Goal: Task Accomplishment & Management: Use online tool/utility

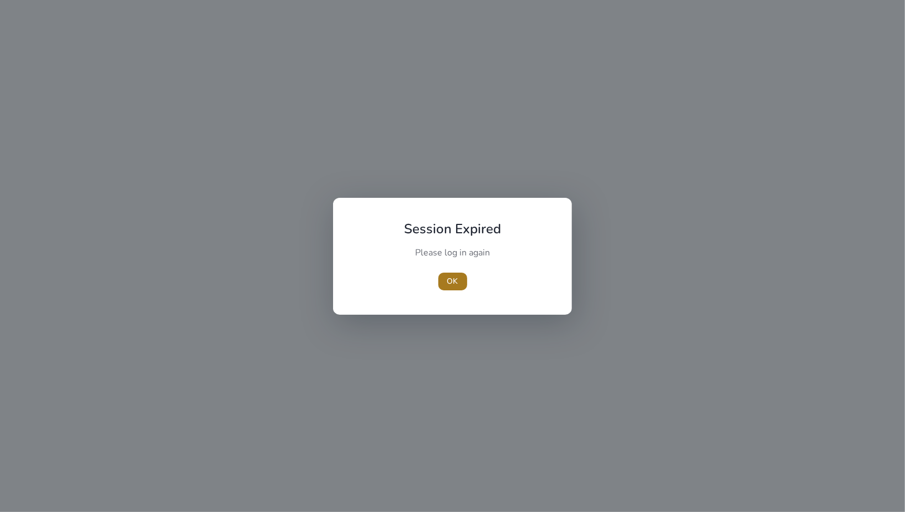
click at [456, 278] on span "OK" at bounding box center [452, 282] width 11 height 12
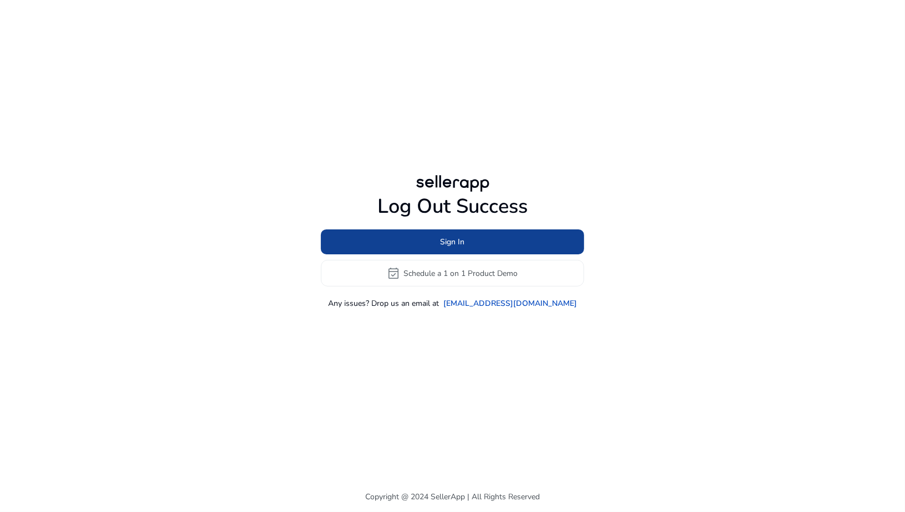
click at [447, 244] on span "Sign In" at bounding box center [453, 242] width 24 height 12
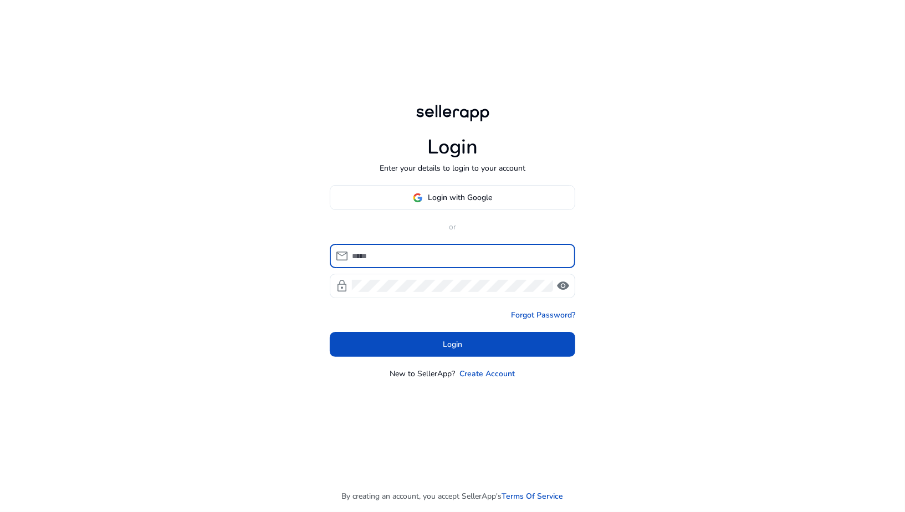
click at [442, 251] on input at bounding box center [459, 256] width 215 height 12
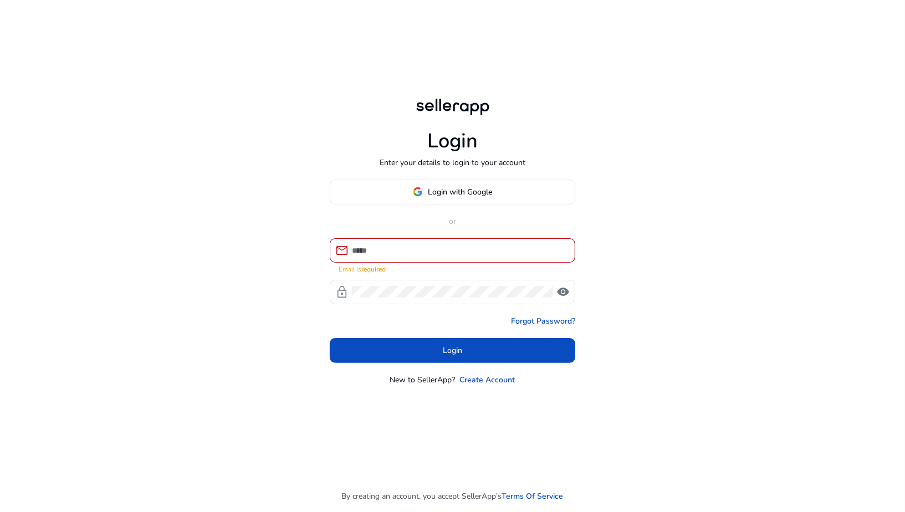
type input "**********"
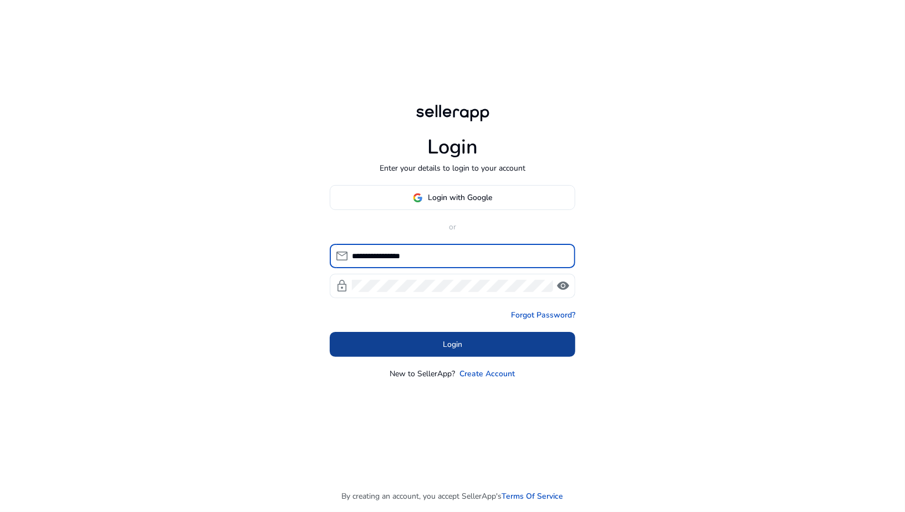
click at [462, 346] on span "Login" at bounding box center [452, 345] width 19 height 12
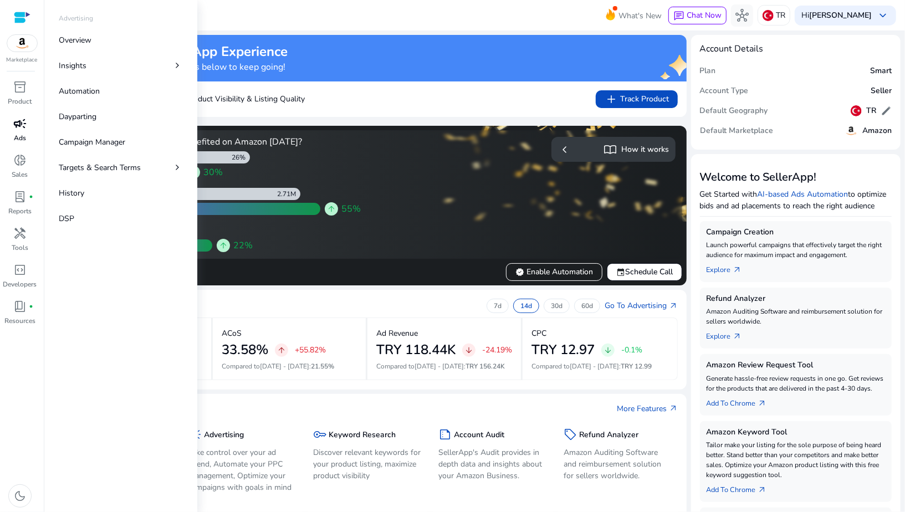
click at [24, 138] on p "Ads" at bounding box center [20, 138] width 12 height 10
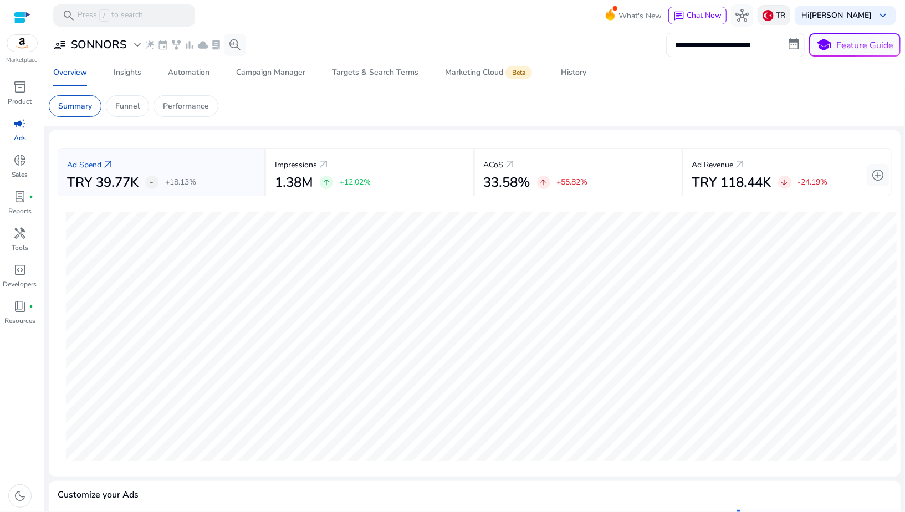
click at [774, 12] on img at bounding box center [768, 15] width 11 height 11
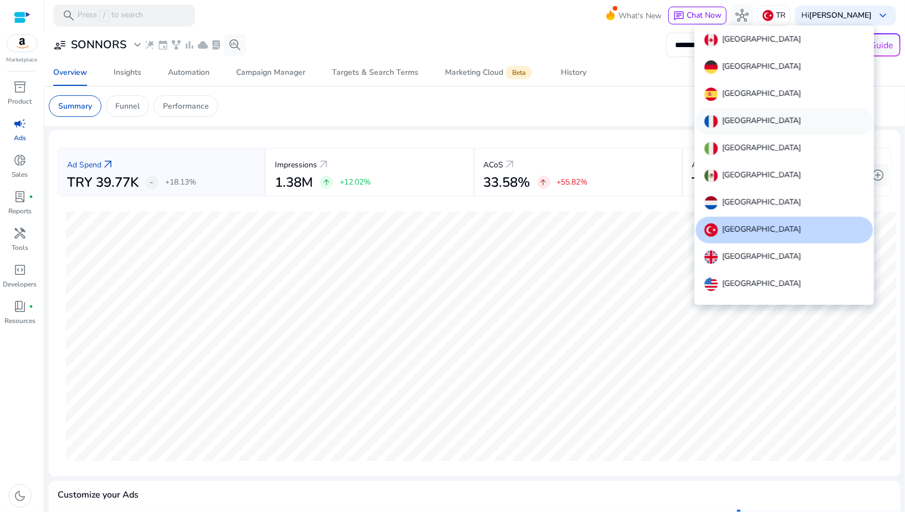
scroll to position [12, 0]
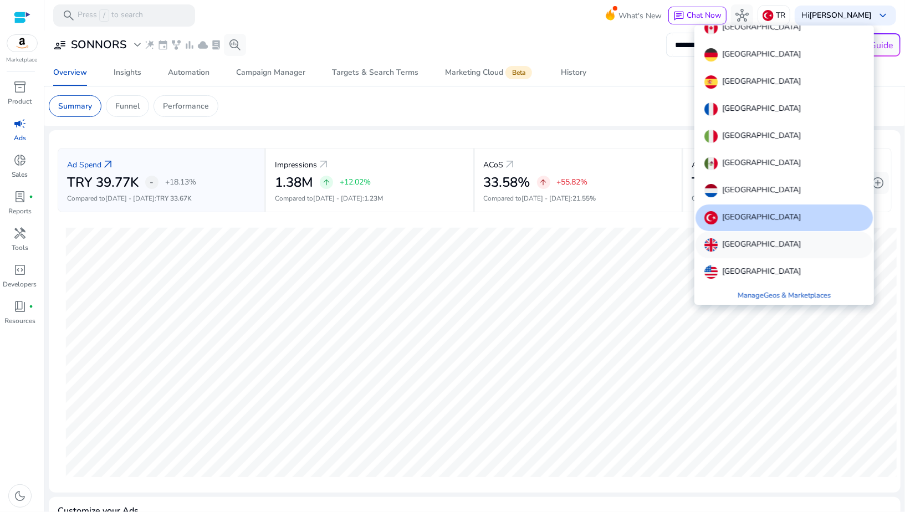
click at [732, 241] on p "[GEOGRAPHIC_DATA]" at bounding box center [761, 244] width 79 height 13
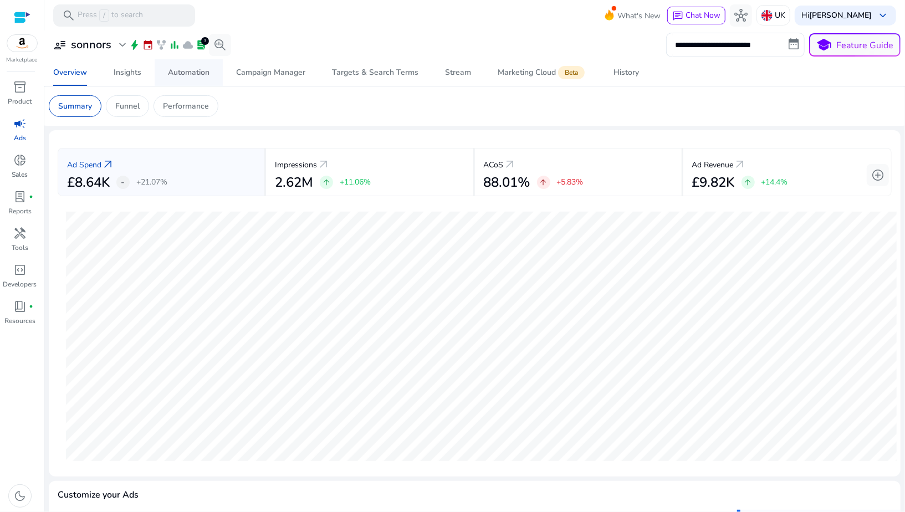
click at [178, 72] on div "Automation" at bounding box center [189, 73] width 42 height 8
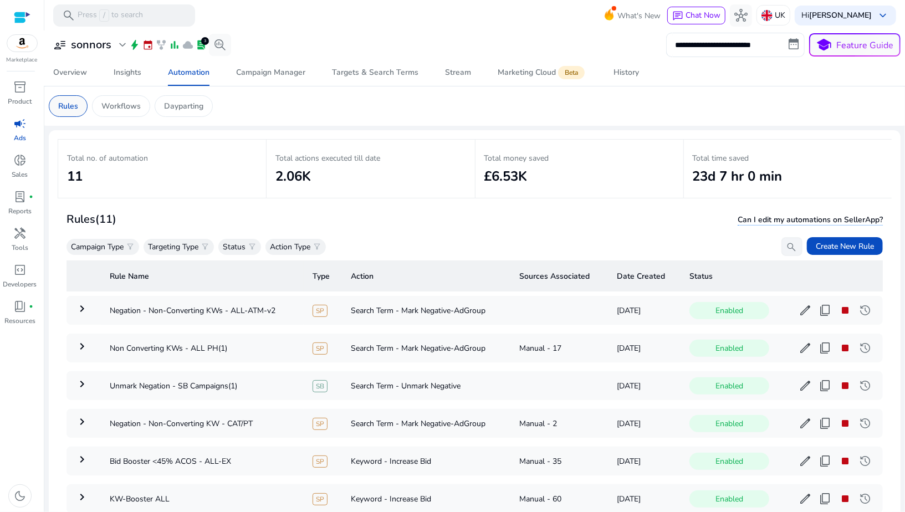
click at [70, 108] on p "Rules" at bounding box center [68, 106] width 20 height 12
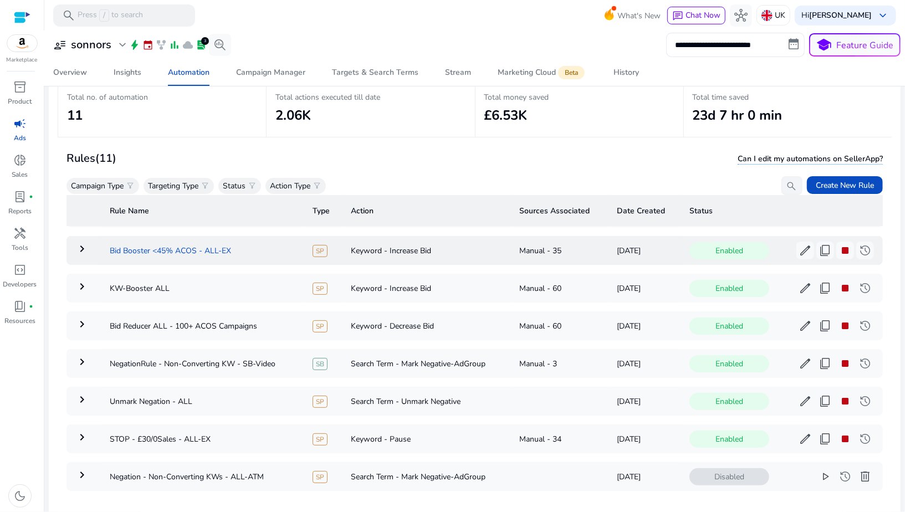
scroll to position [79, 0]
